Goal: Check status: Check status

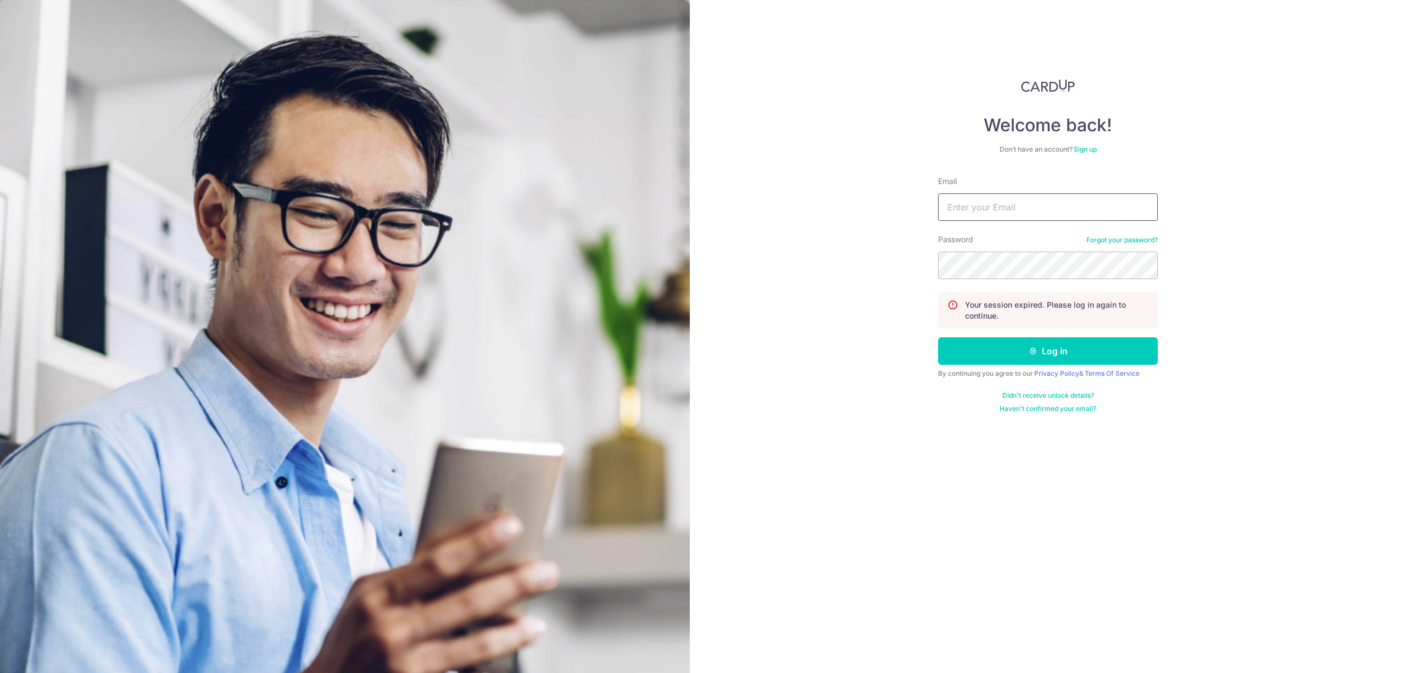
drag, startPoint x: 0, startPoint y: 0, endPoint x: 978, endPoint y: 201, distance: 998.7
click at [976, 200] on input "Email" at bounding box center [1048, 206] width 220 height 27
type input "[EMAIL_ADDRESS][DOMAIN_NAME]"
click at [938, 337] on button "Log in" at bounding box center [1048, 350] width 220 height 27
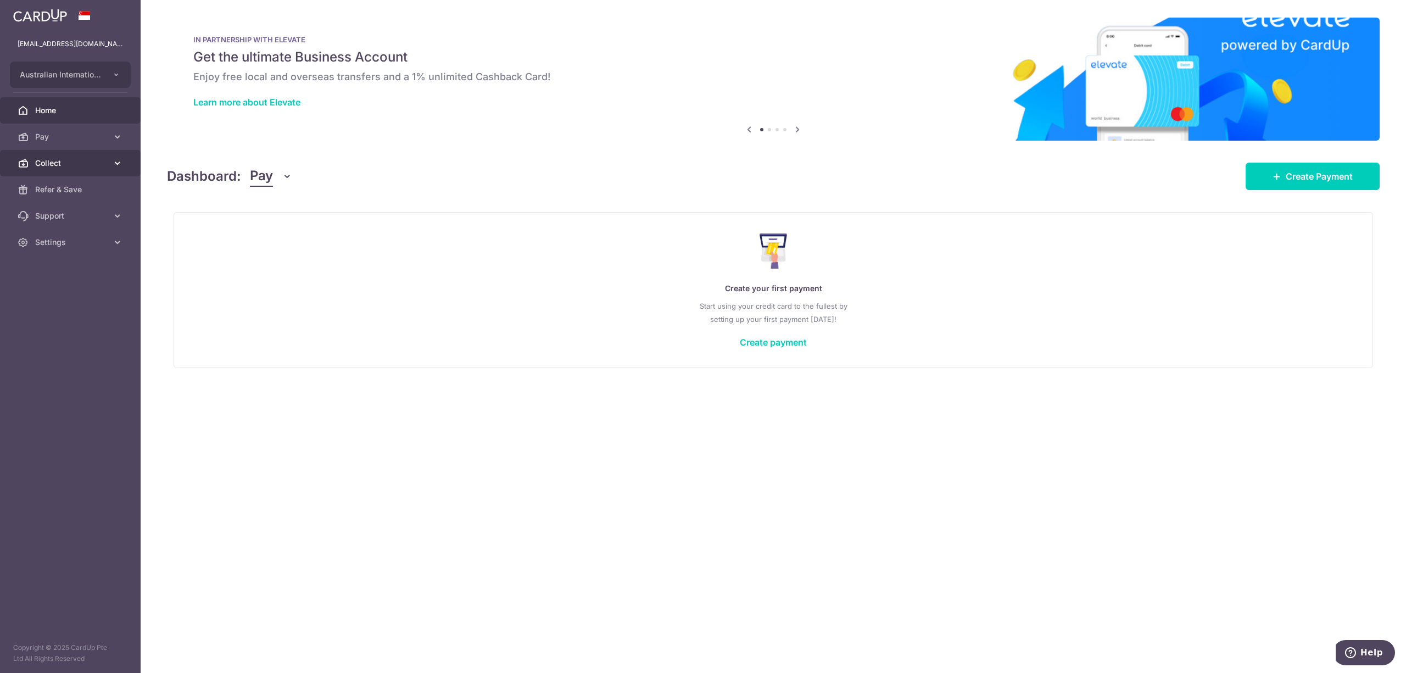
click at [59, 171] on link "Collect" at bounding box center [70, 163] width 141 height 26
click at [65, 194] on span "Dashboard" at bounding box center [71, 189] width 73 height 11
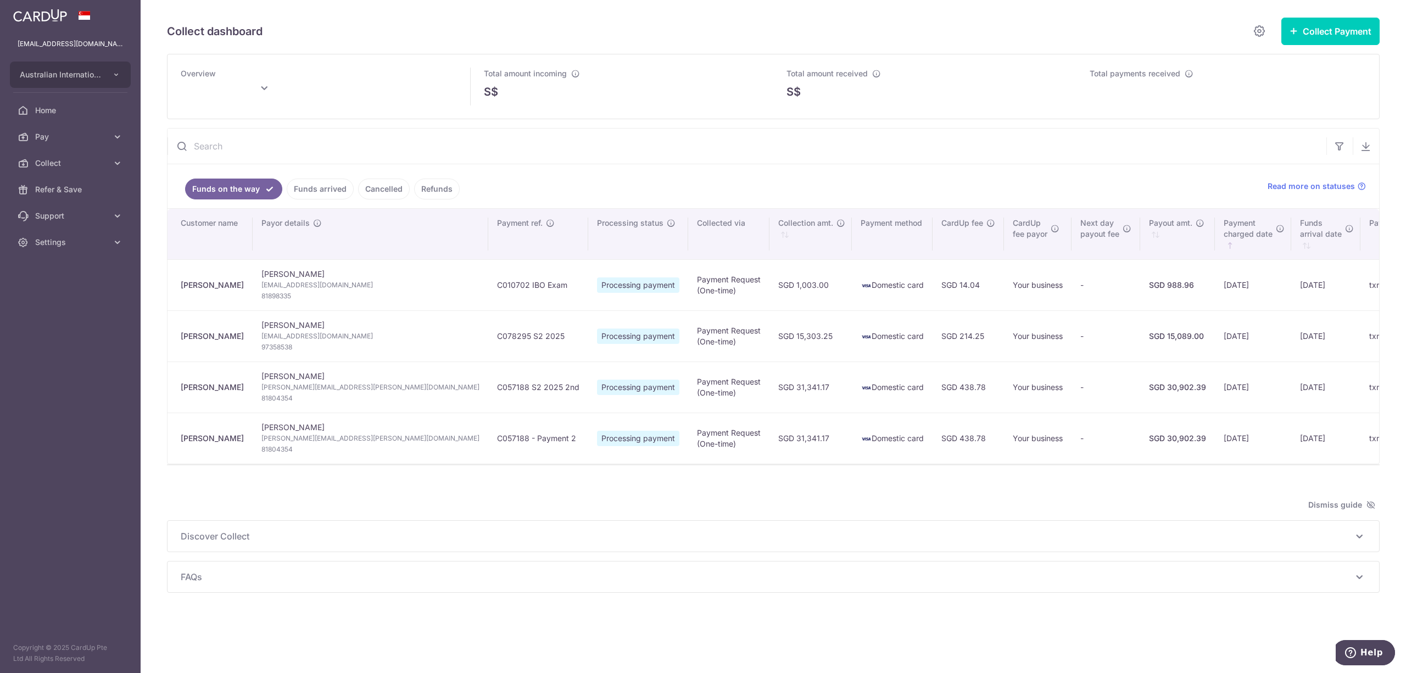
click at [314, 190] on link "Funds arrived" at bounding box center [320, 189] width 67 height 21
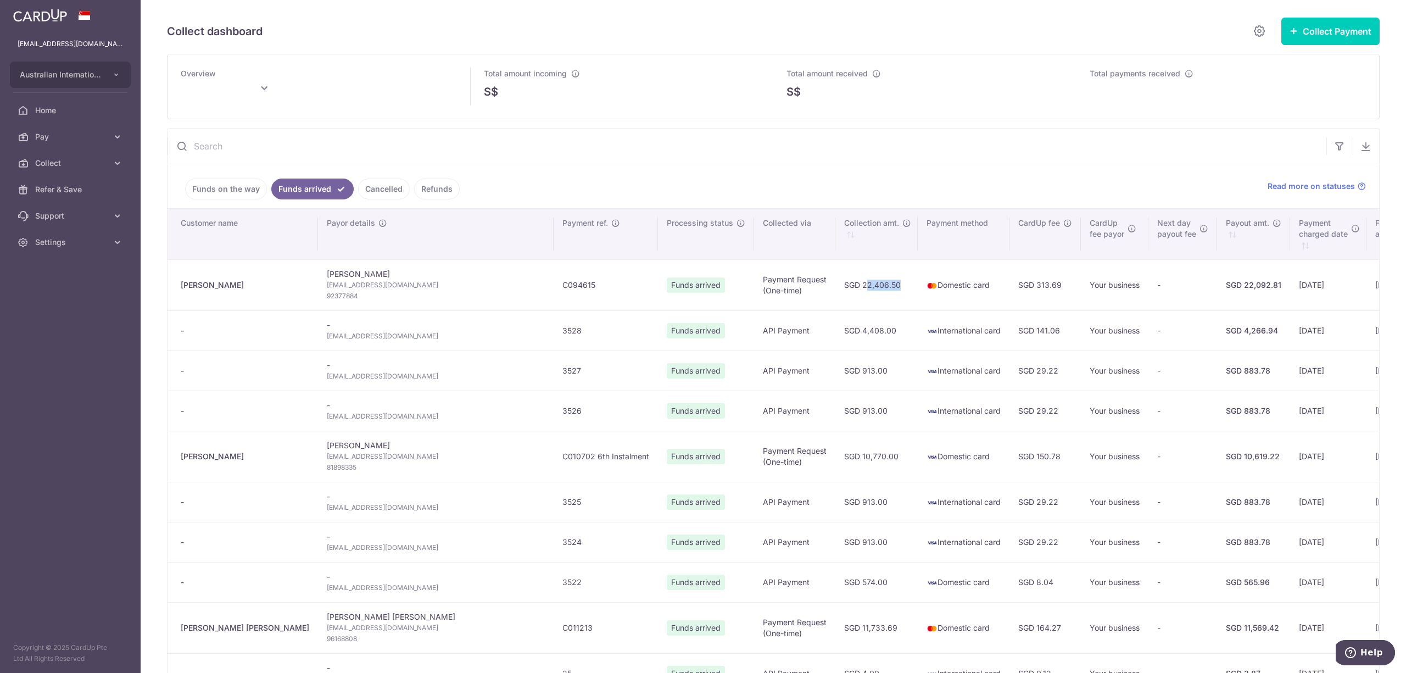
type input "[DATE]"
drag, startPoint x: 734, startPoint y: 287, endPoint x: 693, endPoint y: 286, distance: 41.2
click at [836, 286] on td "SGD 22,406.50" at bounding box center [877, 284] width 82 height 51
copy td "22,406.50"
